Goal: Navigation & Orientation: Find specific page/section

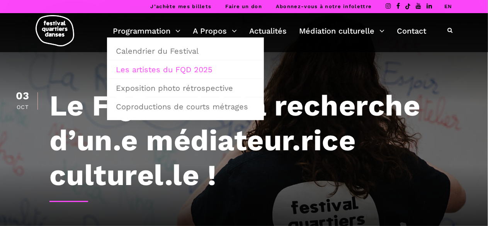
click at [153, 70] on link "Les artistes du FQD 2025" at bounding box center [185, 70] width 148 height 18
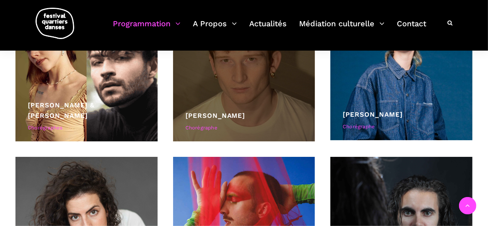
scroll to position [2453, 0]
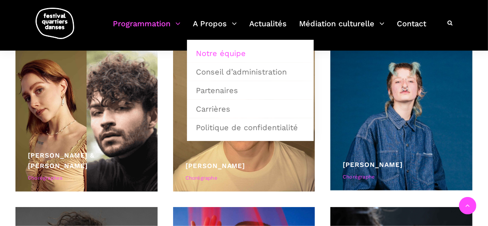
click at [226, 53] on link "Notre équipe" at bounding box center [250, 53] width 118 height 18
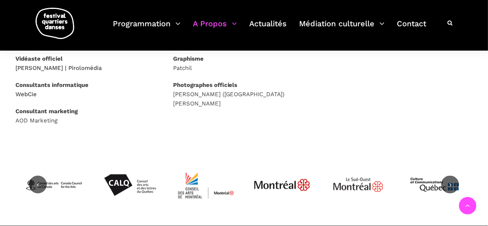
scroll to position [464, 0]
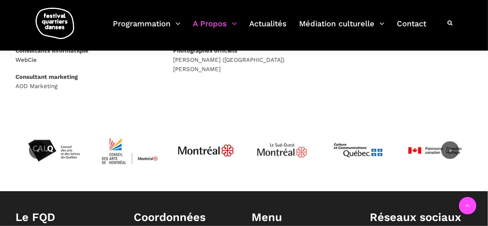
click at [448, 148] on icon at bounding box center [450, 150] width 7 height 7
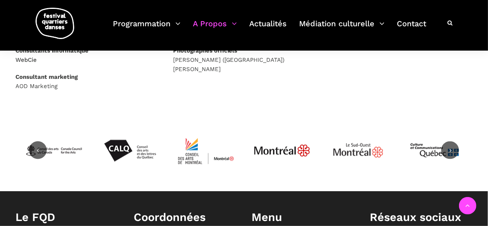
click at [448, 148] on icon at bounding box center [450, 150] width 7 height 7
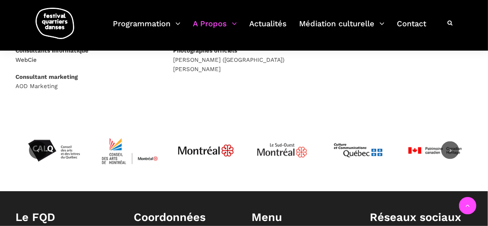
click at [448, 148] on icon at bounding box center [450, 150] width 7 height 7
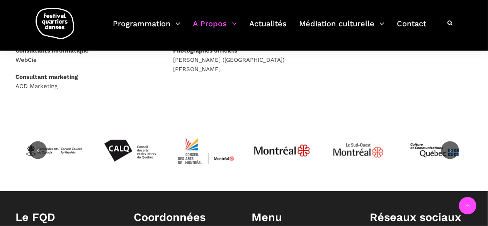
click at [448, 148] on icon at bounding box center [450, 150] width 7 height 7
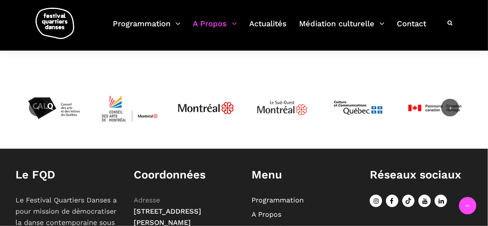
scroll to position [580, 0]
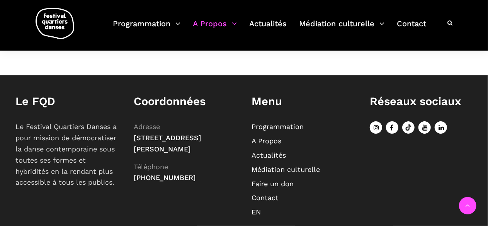
click at [282, 169] on link "Médiation culturelle" at bounding box center [286, 169] width 68 height 8
click at [297, 170] on link "Médiation culturelle" at bounding box center [286, 169] width 68 height 8
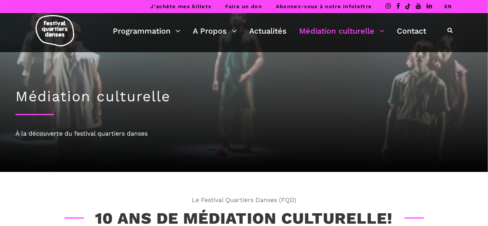
click at [392, 6] on link at bounding box center [391, 7] width 11 height 8
